Goal: Check status: Check status

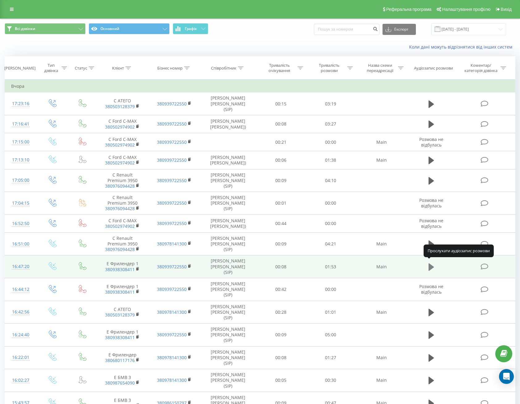
click at [428, 266] on icon at bounding box center [431, 266] width 6 height 7
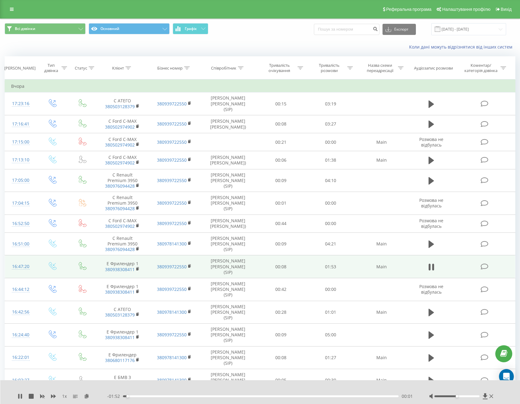
click at [265, 396] on div "00:01" at bounding box center [261, 396] width 276 height 2
click at [306, 396] on div "01:15" at bounding box center [261, 396] width 276 height 2
click at [339, 397] on div "- 00:38 01:15 01:15" at bounding box center [260, 396] width 306 height 6
click at [140, 395] on div "- 00:17 01:36 01:36" at bounding box center [260, 396] width 306 height 6
click at [136, 396] on div "00:05" at bounding box center [261, 396] width 276 height 2
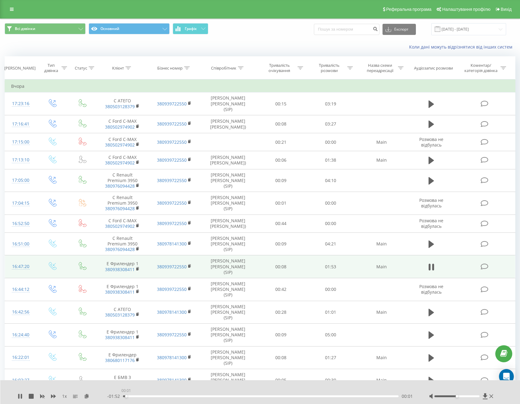
drag, startPoint x: 128, startPoint y: 396, endPoint x: 119, endPoint y: 396, distance: 9.0
click at [119, 396] on div "- 01:52 00:01 00:01" at bounding box center [260, 396] width 306 height 6
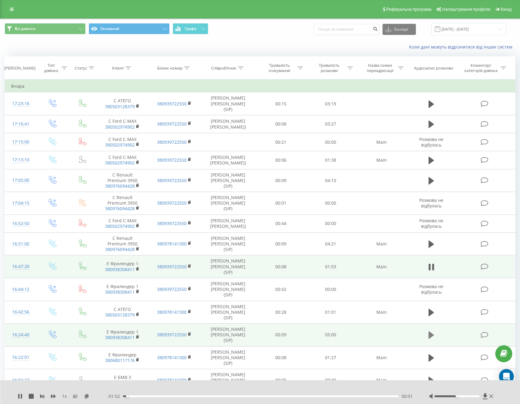
click at [431, 331] on icon at bounding box center [431, 334] width 6 height 7
click at [154, 396] on div "00:00" at bounding box center [261, 396] width 276 height 2
click at [171, 397] on div "00:35" at bounding box center [261, 396] width 276 height 2
click at [309, 396] on div "00:53" at bounding box center [261, 396] width 276 height 2
click at [271, 396] on div "02:41" at bounding box center [261, 396] width 276 height 2
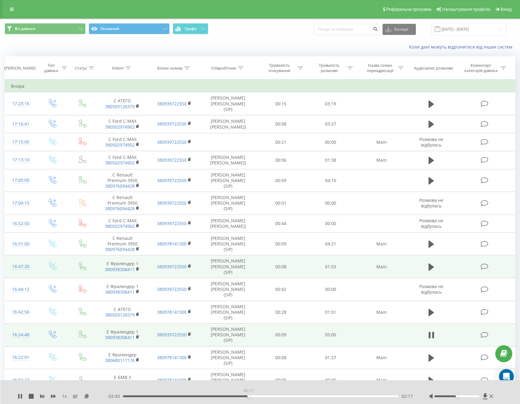
click at [248, 396] on div "02:17" at bounding box center [261, 396] width 276 height 2
click at [232, 396] on div "02:19" at bounding box center [261, 396] width 276 height 2
click at [282, 394] on div "- 02:41 02:19 02:19" at bounding box center [260, 396] width 306 height 6
click at [263, 396] on div "02:19" at bounding box center [261, 396] width 276 height 2
click at [286, 397] on div "02:33" at bounding box center [261, 396] width 276 height 2
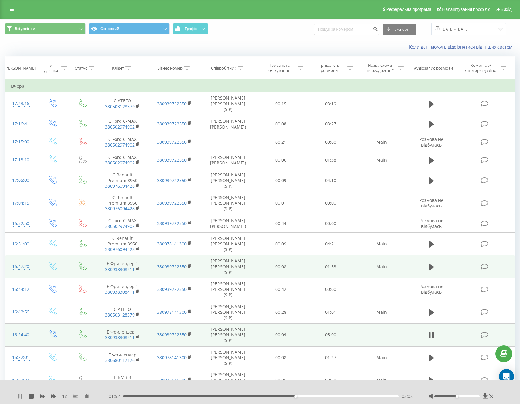
click at [21, 395] on icon at bounding box center [21, 396] width 1 height 5
click at [432, 264] on icon at bounding box center [431, 266] width 6 height 7
click at [204, 397] on div "00:02" at bounding box center [261, 396] width 276 height 2
click at [145, 397] on div "00:35" at bounding box center [261, 396] width 276 height 2
click at [204, 396] on div "00:11" at bounding box center [261, 396] width 276 height 2
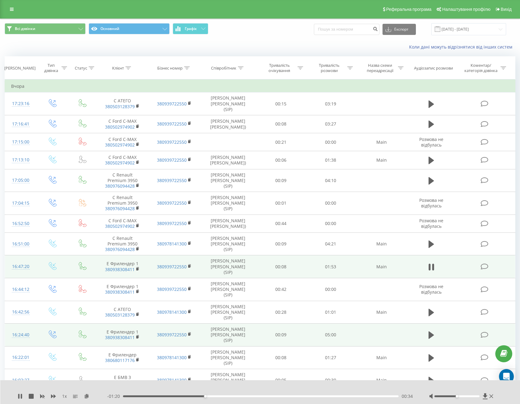
drag, startPoint x: 255, startPoint y: 398, endPoint x: 264, endPoint y: 397, distance: 8.7
click at [256, 398] on div "- 01:20 00:34 00:34" at bounding box center [260, 396] width 306 height 6
click at [276, 395] on div "00:34" at bounding box center [261, 396] width 276 height 2
click at [312, 398] on div "- 00:50 01:03 01:03" at bounding box center [260, 396] width 306 height 6
click at [332, 396] on div "01:03" at bounding box center [261, 396] width 276 height 2
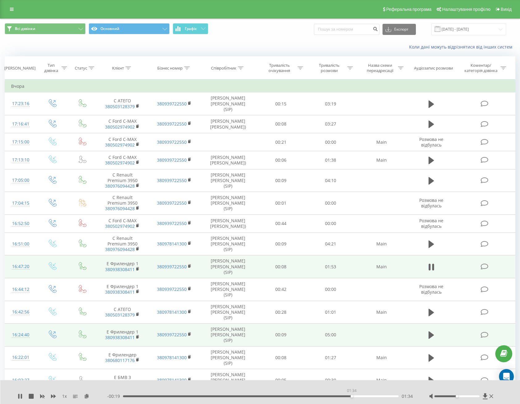
click at [352, 395] on div "01:34" at bounding box center [261, 396] width 276 height 2
click at [431, 331] on icon at bounding box center [431, 334] width 6 height 7
click at [157, 397] on div "- 01:52 03:08 03:08" at bounding box center [260, 396] width 306 height 6
click at [153, 395] on div "03:09" at bounding box center [261, 396] width 276 height 2
click at [164, 397] on div "- 04:26 00:34 00:34" at bounding box center [260, 396] width 306 height 6
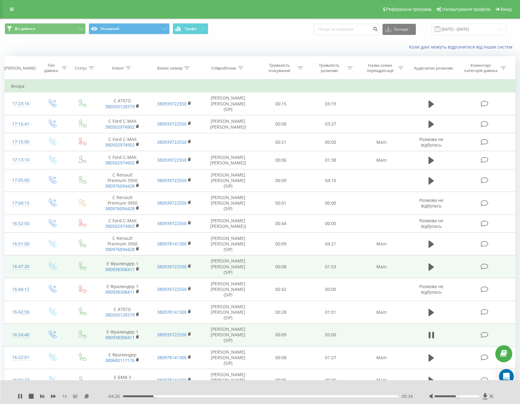
click at [175, 397] on div "00:34" at bounding box center [261, 396] width 276 height 2
click at [189, 396] on div "00:57" at bounding box center [261, 396] width 276 height 2
click at [210, 396] on div "01:35" at bounding box center [261, 396] width 276 height 2
click at [226, 397] on div "01:52" at bounding box center [261, 396] width 276 height 2
click at [430, 331] on icon at bounding box center [429, 334] width 2 height 7
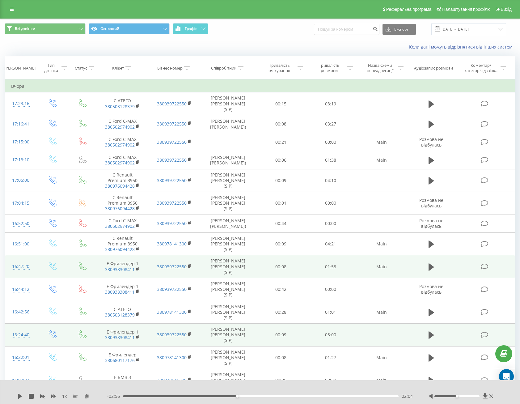
click at [440, 28] on span at bounding box center [438, 29] width 6 height 6
click at [460, 31] on input "[DATE] - [DATE]" at bounding box center [468, 29] width 75 height 12
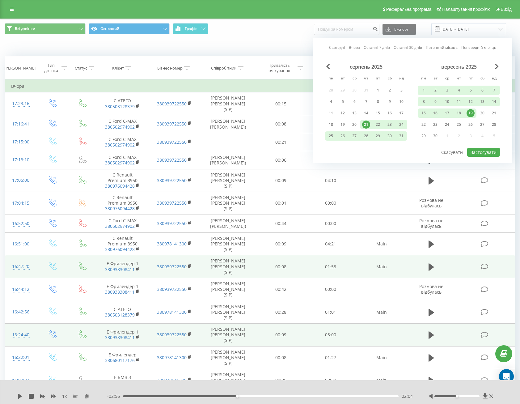
click at [407, 48] on link "Останні 30 днів" at bounding box center [408, 47] width 28 height 6
drag, startPoint x: 481, startPoint y: 150, endPoint x: 515, endPoint y: 139, distance: 35.9
click at [482, 150] on button "Застосувати" at bounding box center [483, 152] width 33 height 9
type input "[DATE] - [DATE]"
